Goal: Navigation & Orientation: Find specific page/section

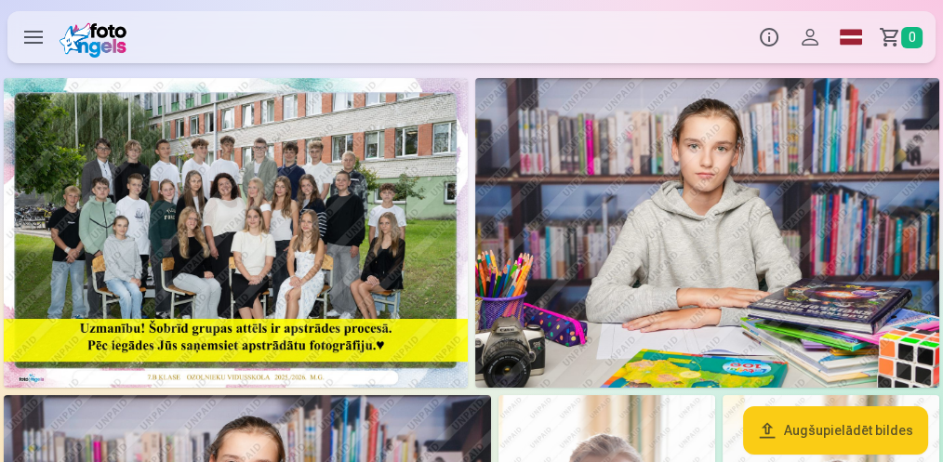
drag, startPoint x: 941, startPoint y: 34, endPoint x: 930, endPoint y: 103, distance: 69.7
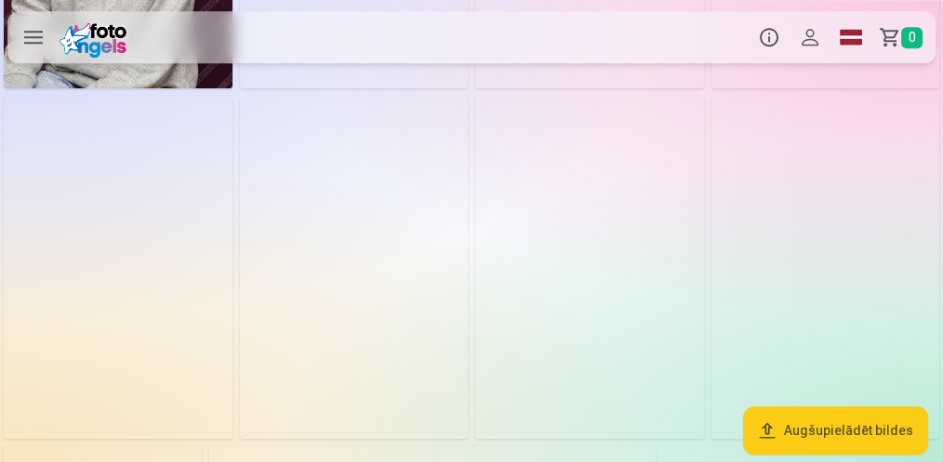
scroll to position [1376, 0]
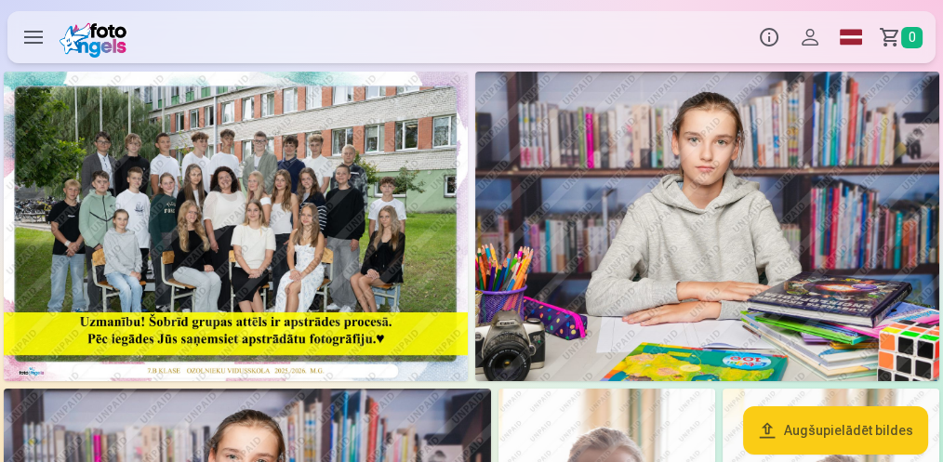
scroll to position [0, 0]
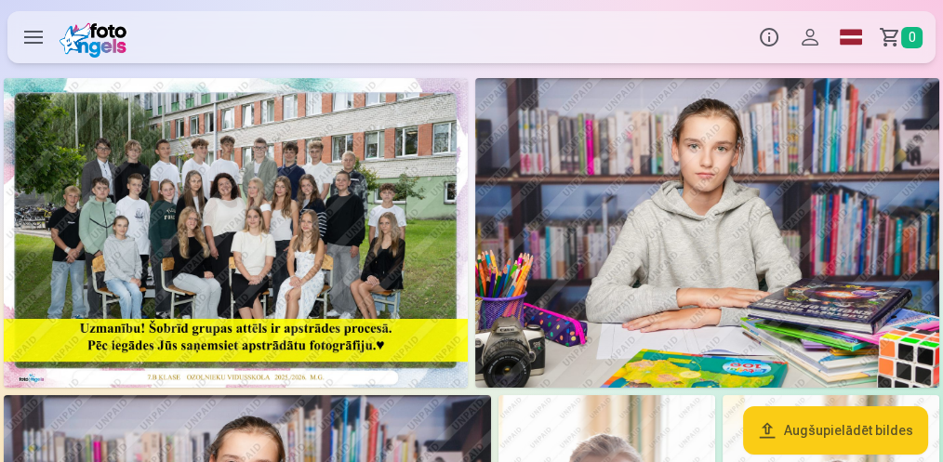
click at [364, 239] on img at bounding box center [236, 233] width 464 height 310
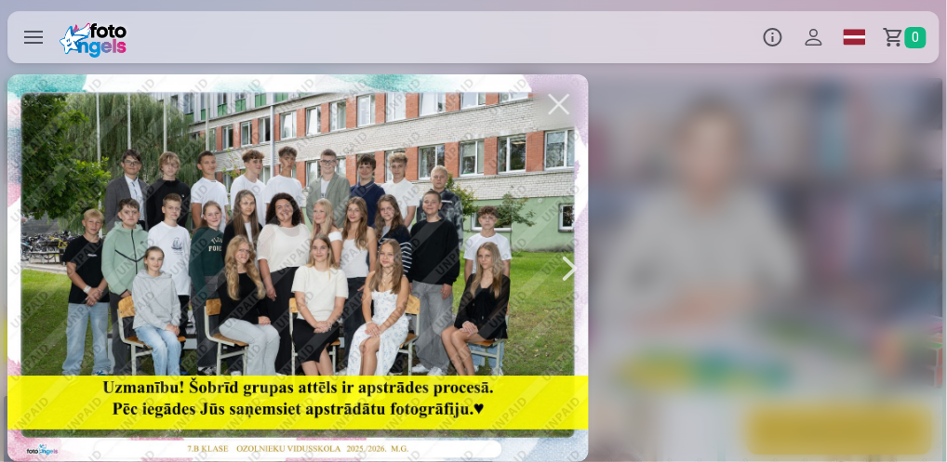
drag, startPoint x: 422, startPoint y: 201, endPoint x: 495, endPoint y: 208, distance: 72.9
click at [495, 208] on div at bounding box center [297, 268] width 581 height 388
drag, startPoint x: 415, startPoint y: 240, endPoint x: 446, endPoint y: 276, distance: 48.1
click at [446, 276] on div at bounding box center [297, 268] width 581 height 388
click at [445, 276] on div at bounding box center [297, 268] width 581 height 388
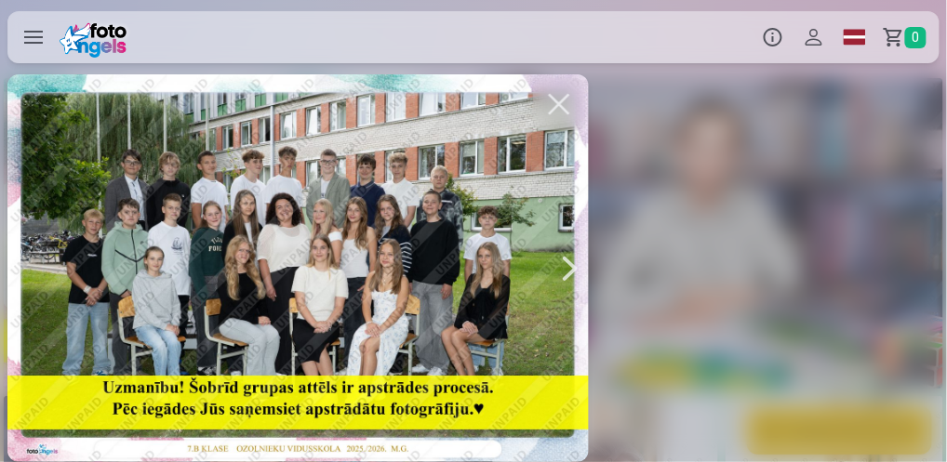
click at [558, 112] on button "button" at bounding box center [559, 104] width 52 height 52
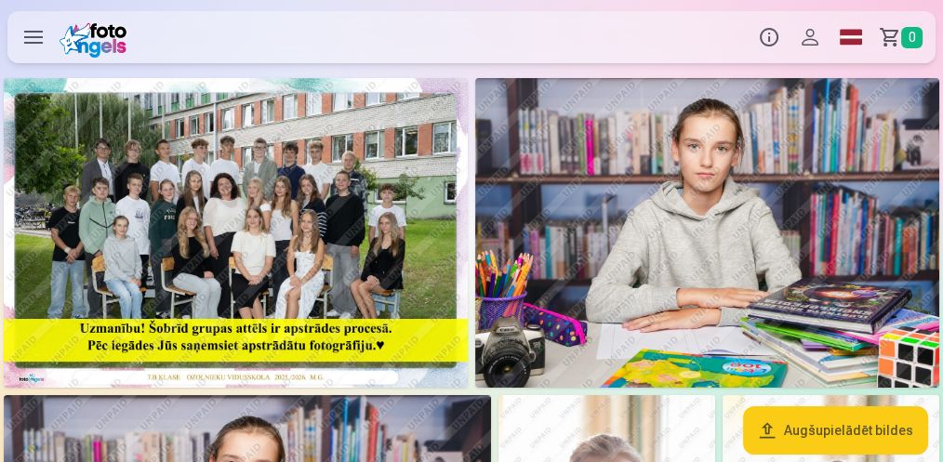
scroll to position [20, 0]
